Goal: Information Seeking & Learning: Learn about a topic

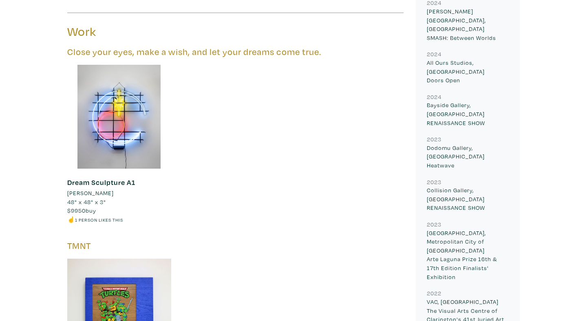
scroll to position [453, 0]
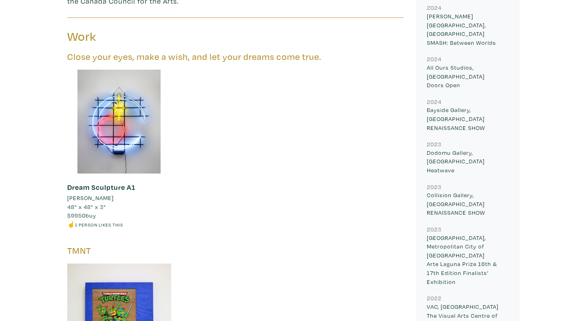
drag, startPoint x: 64, startPoint y: 25, endPoint x: 254, endPoint y: 136, distance: 220.1
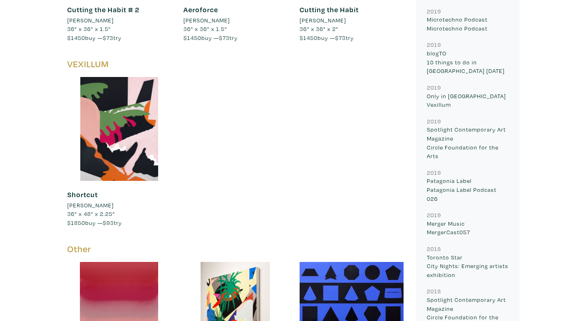
scroll to position [6659, 0]
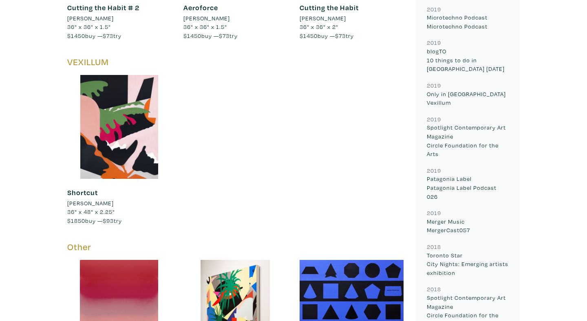
copy div "Lore Ipsum dolo sita, cons a elit, sed doe temp incidi utla etdo. Magna Aliquae…"
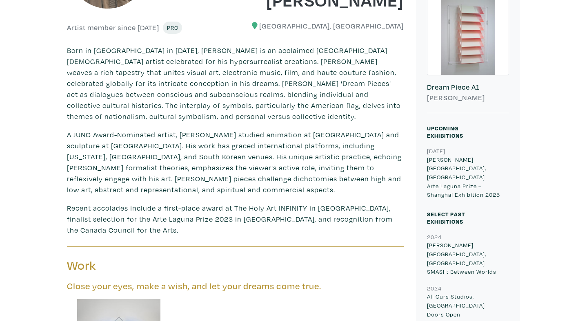
scroll to position [224, 0]
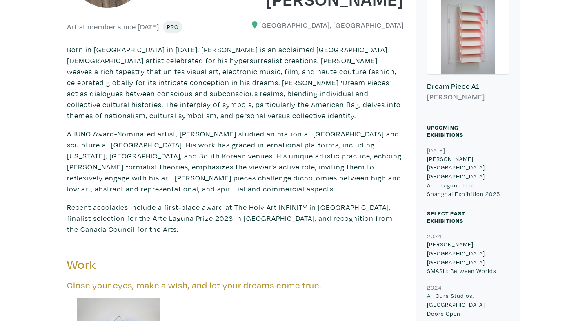
click at [239, 192] on p "A JUNO Award-Nominated artist, [PERSON_NAME] studied animation at [GEOGRAPHIC_D…" at bounding box center [235, 162] width 337 height 66
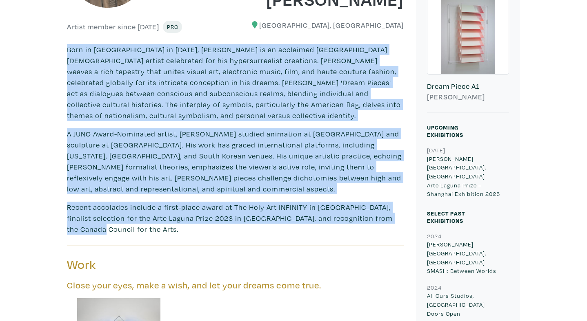
drag, startPoint x: 393, startPoint y: 221, endPoint x: 62, endPoint y: 53, distance: 371.3
copy div "Born in [GEOGRAPHIC_DATA] in [DATE], [PERSON_NAME] is an acclaimed [GEOGRAPHIC_…"
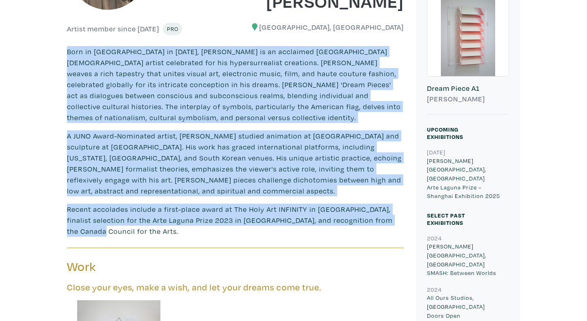
copy div "Born in [GEOGRAPHIC_DATA] in [DATE], [PERSON_NAME] is an acclaimed [GEOGRAPHIC_…"
click at [221, 135] on p "A JUNO Award-Nominated artist, [PERSON_NAME] studied animation at [GEOGRAPHIC_D…" at bounding box center [235, 164] width 337 height 66
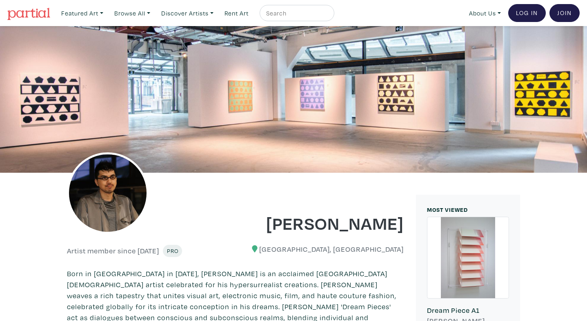
scroll to position [304, 0]
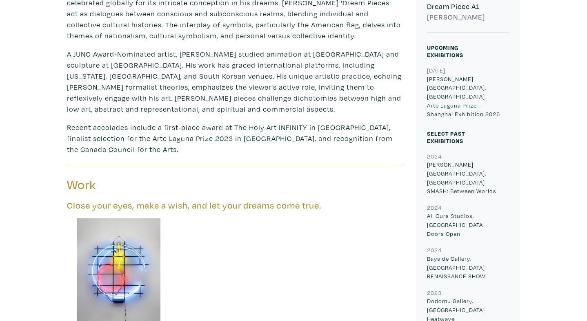
click at [467, 80] on p "[PERSON_NAME][GEOGRAPHIC_DATA], [GEOGRAPHIC_DATA] Arte Laguna Prize – [GEOGRAPH…" at bounding box center [468, 97] width 82 height 44
drag, startPoint x: 459, startPoint y: 80, endPoint x: 420, endPoint y: 80, distance: 38.8
click at [421, 80] on div "[DATE] [PERSON_NAME][GEOGRAPHIC_DATA], [GEOGRAPHIC_DATA] Arte Laguna Prize – [G…" at bounding box center [468, 92] width 94 height 53
copy p "[PERSON_NAME][GEOGRAPHIC_DATA]"
click at [443, 78] on p "[PERSON_NAME][GEOGRAPHIC_DATA], [GEOGRAPHIC_DATA] Arte Laguna Prize – [GEOGRAPH…" at bounding box center [468, 97] width 82 height 44
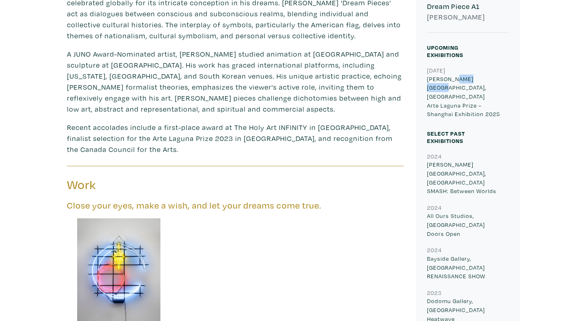
drag, startPoint x: 458, startPoint y: 79, endPoint x: 412, endPoint y: 79, distance: 45.3
copy p "[PERSON_NAME][GEOGRAPHIC_DATA]"
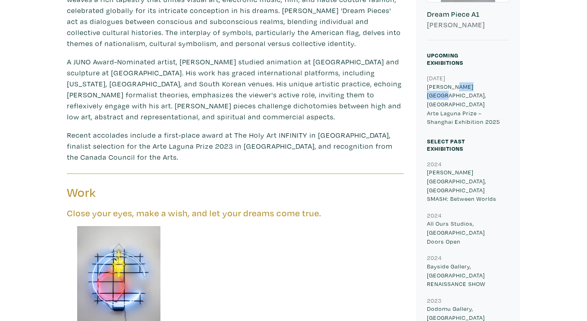
scroll to position [295, 0]
